Goal: Task Accomplishment & Management: Manage account settings

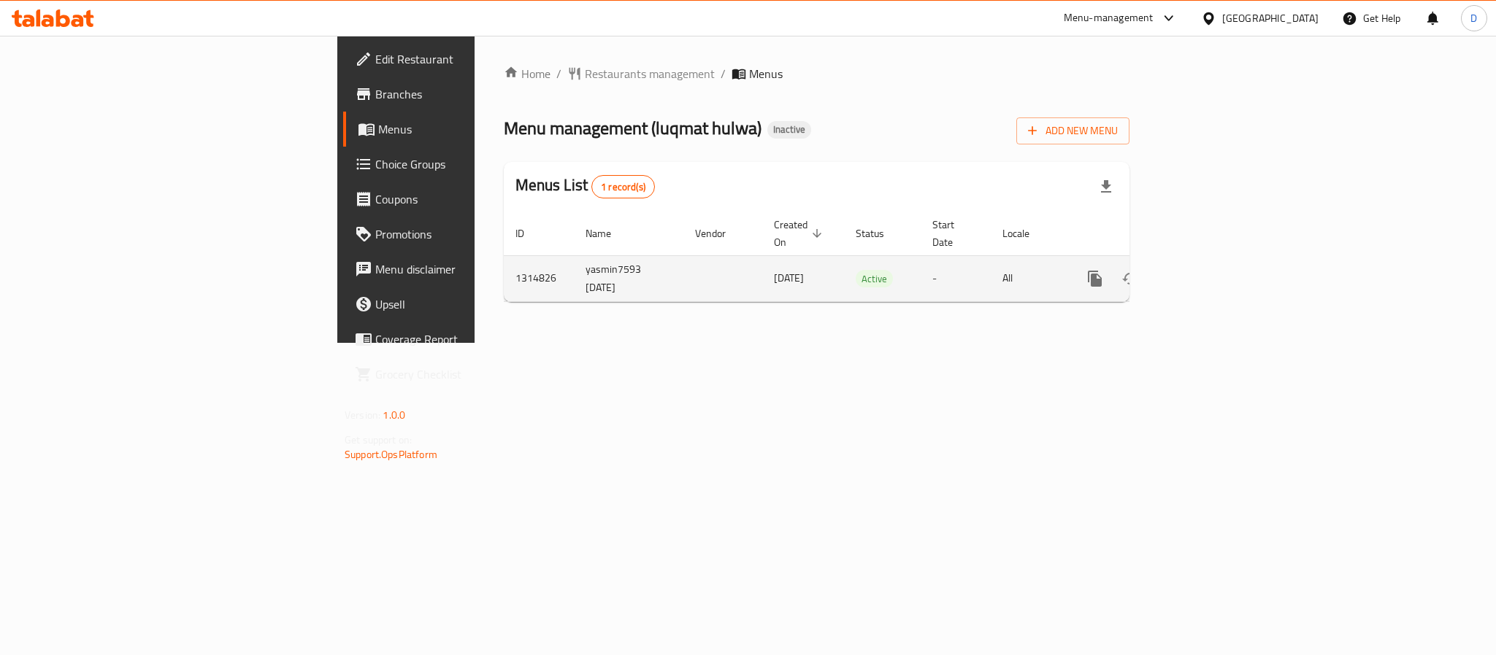
click at [1209, 270] on icon "enhanced table" at bounding box center [1200, 279] width 18 height 18
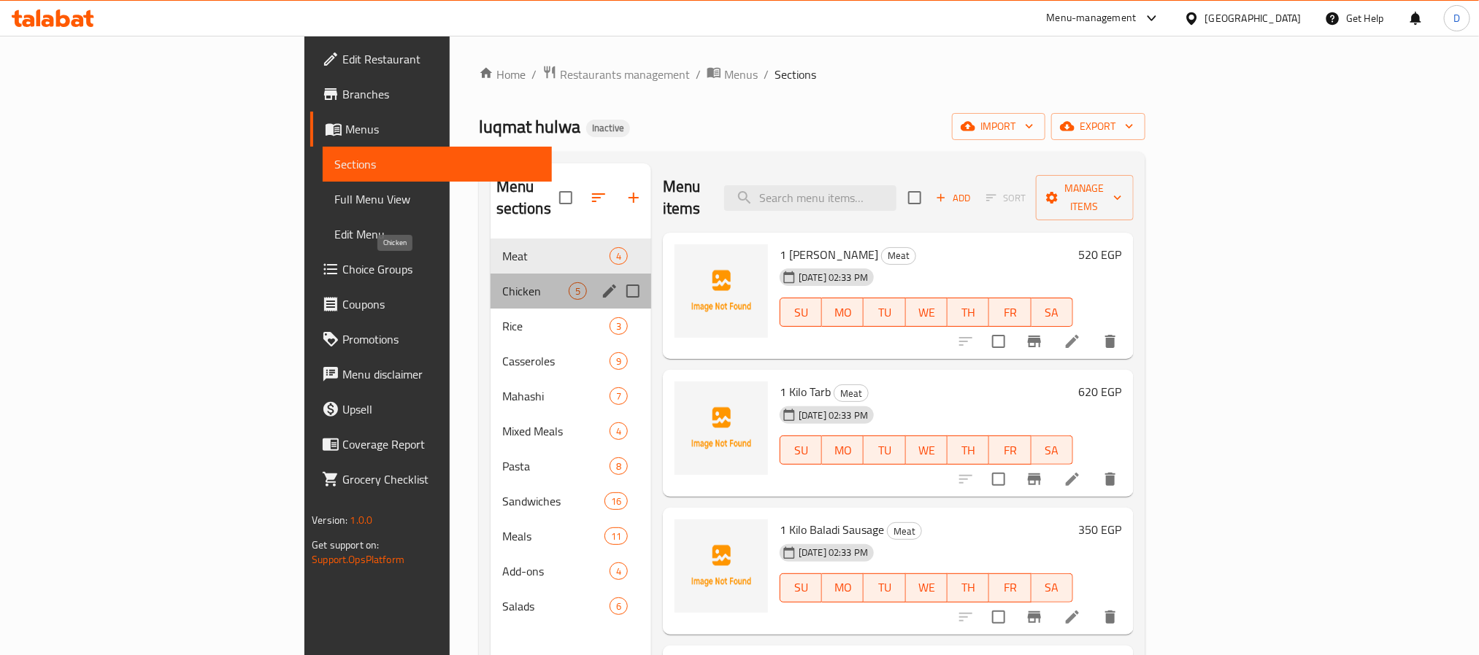
click at [502, 282] on span "Chicken" at bounding box center [535, 291] width 66 height 18
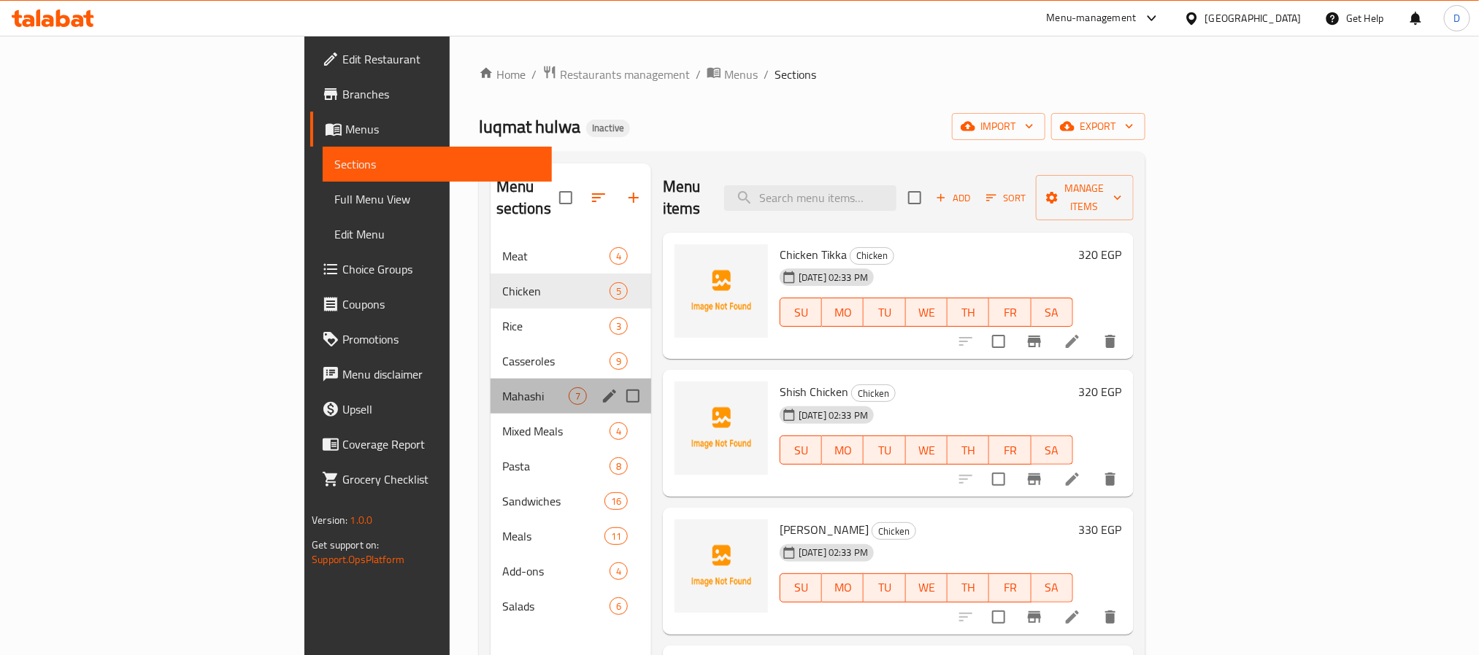
click at [491, 379] on div "Mahashi 7" at bounding box center [571, 396] width 161 height 35
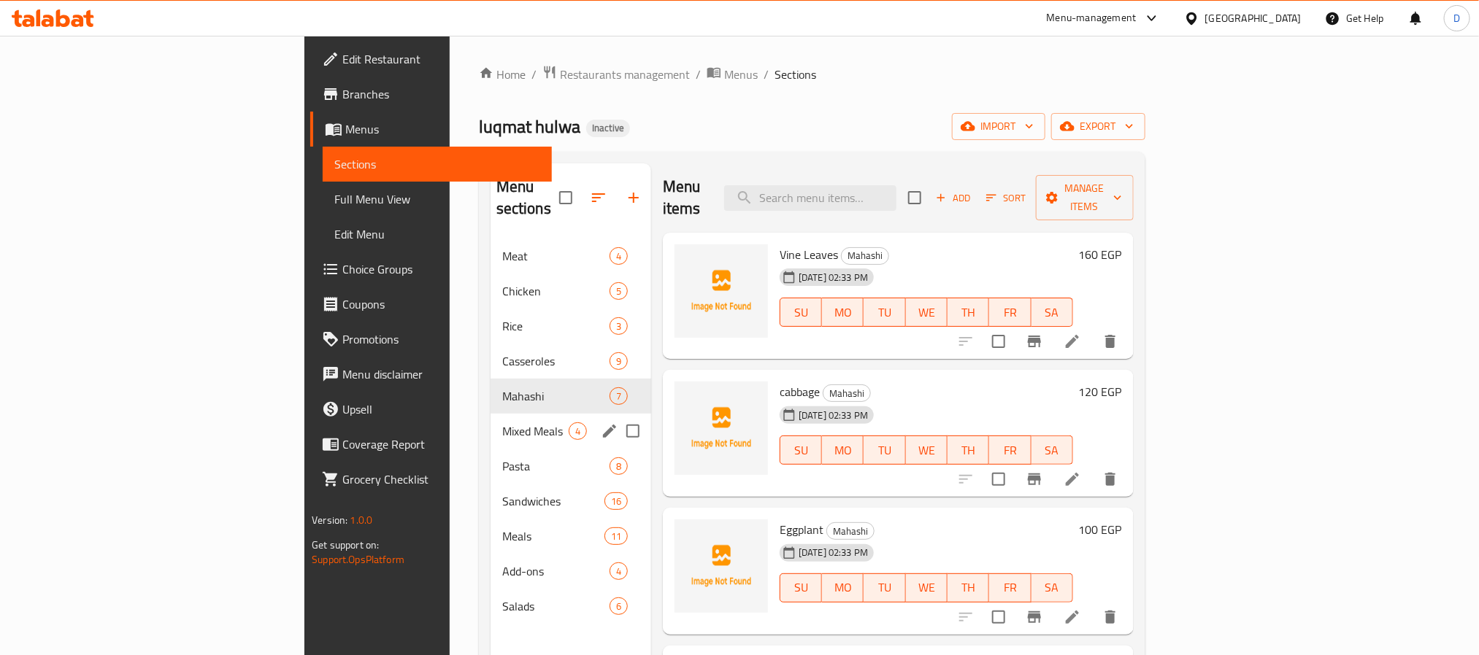
click at [502, 423] on span "Mixed Meals" at bounding box center [535, 432] width 66 height 18
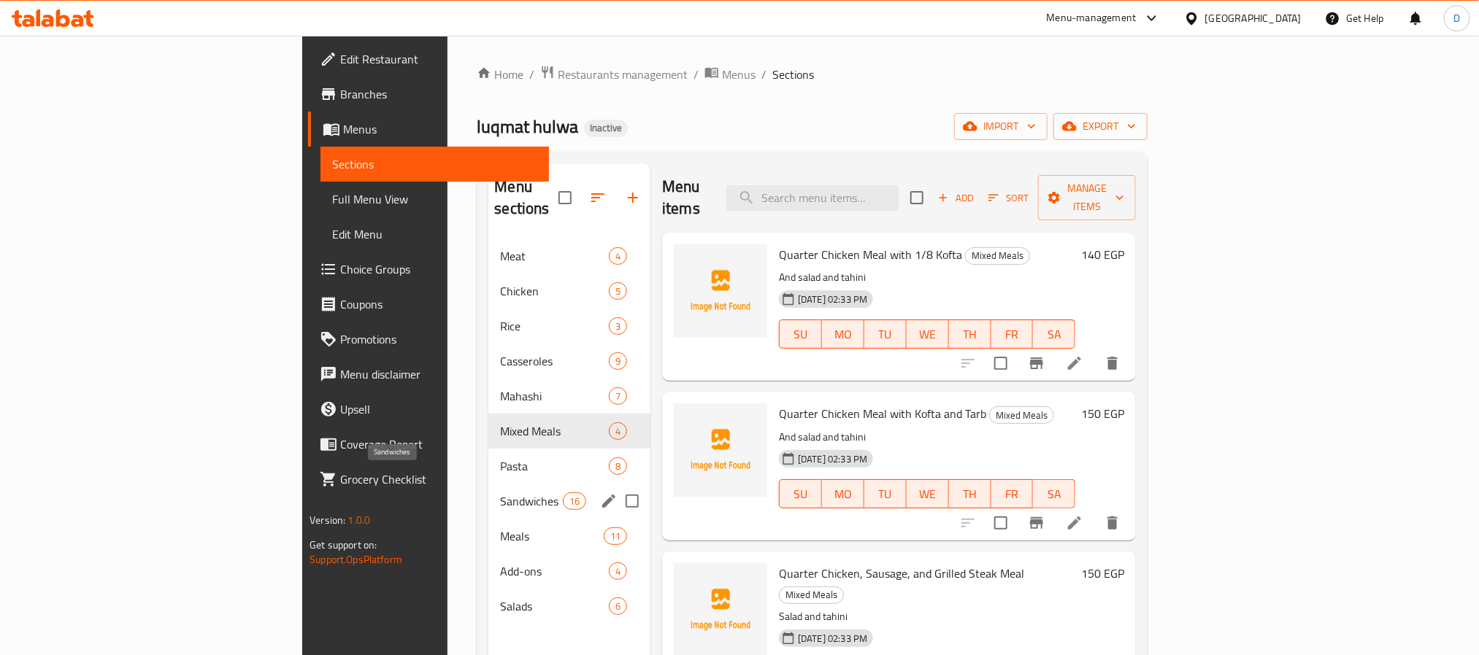
drag, startPoint x: 388, startPoint y: 472, endPoint x: 391, endPoint y: 518, distance: 46.0
click at [500, 493] on span "Sandwiches" at bounding box center [531, 502] width 62 height 18
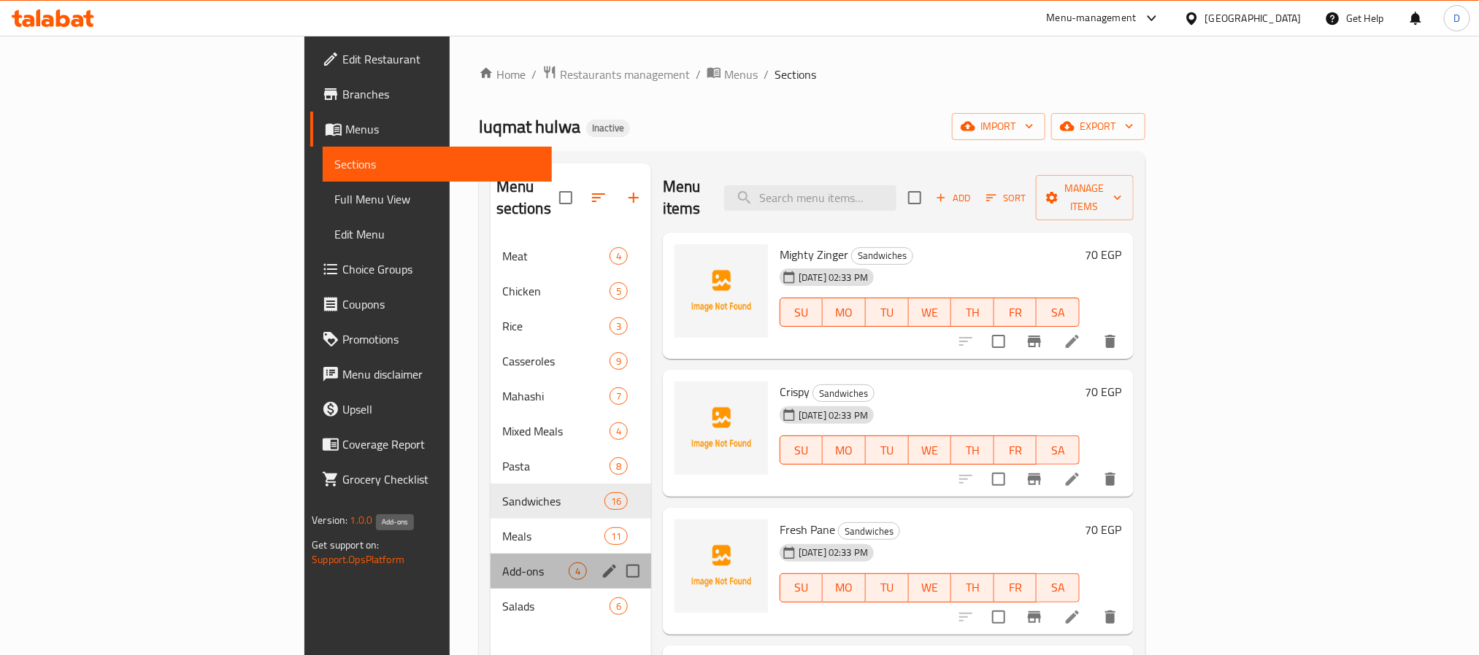
click at [502, 563] on span "Add-ons" at bounding box center [535, 572] width 66 height 18
